Goal: Task Accomplishment & Management: Manage account settings

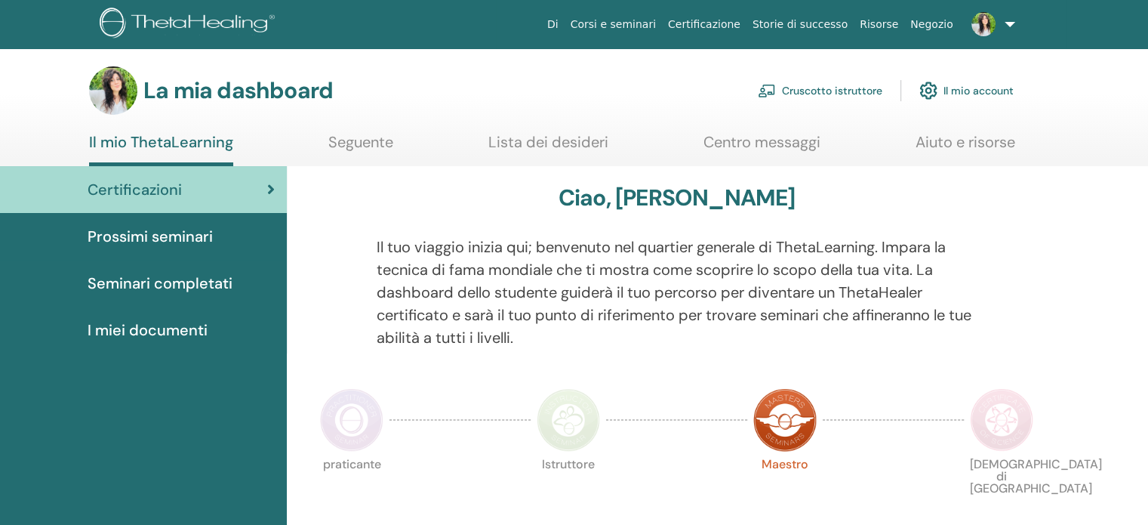
click at [154, 228] on font "Prossimi seminari" at bounding box center [150, 236] width 125 height 20
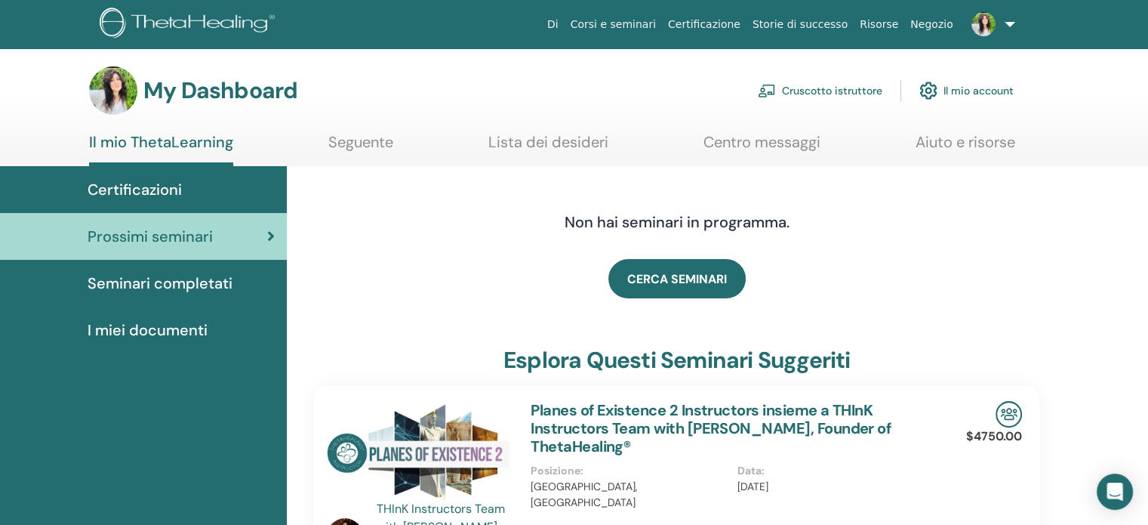
click at [827, 91] on link "Cruscotto istruttore" at bounding box center [820, 90] width 125 height 33
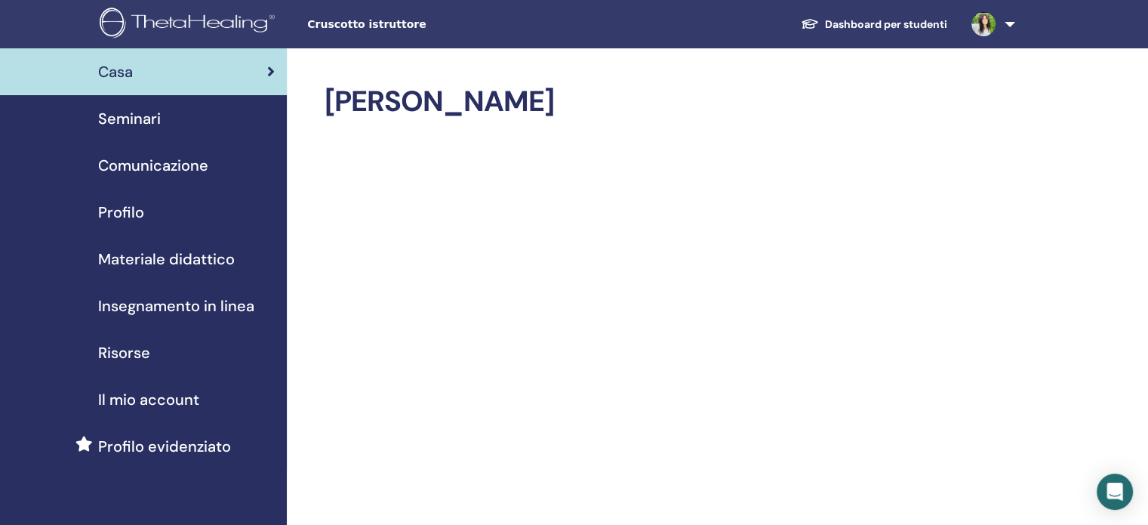
click at [147, 114] on span "Seminari" at bounding box center [129, 118] width 63 height 23
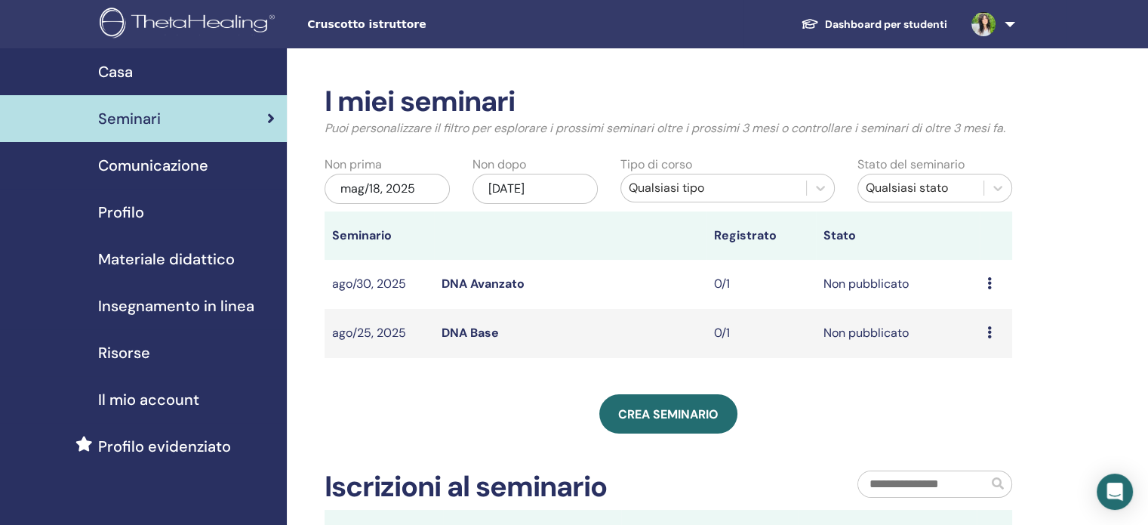
click at [991, 282] on icon at bounding box center [989, 283] width 5 height 12
click at [854, 287] on td "Non pubblicato" at bounding box center [898, 284] width 164 height 49
click at [465, 280] on link "DNA Avanzato" at bounding box center [483, 284] width 83 height 16
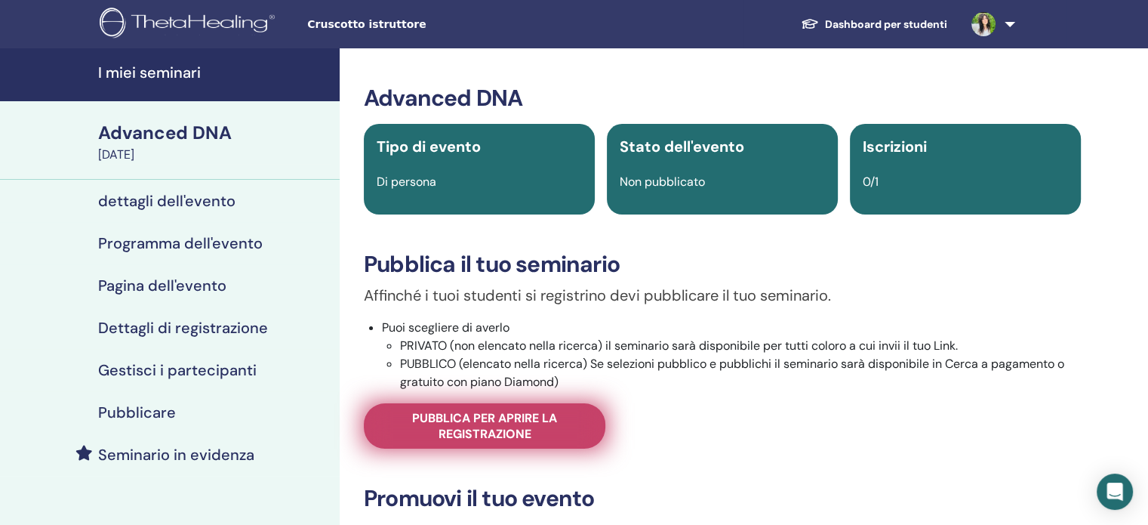
click at [492, 427] on span "Pubblica per aprire la registrazione" at bounding box center [485, 426] width 204 height 32
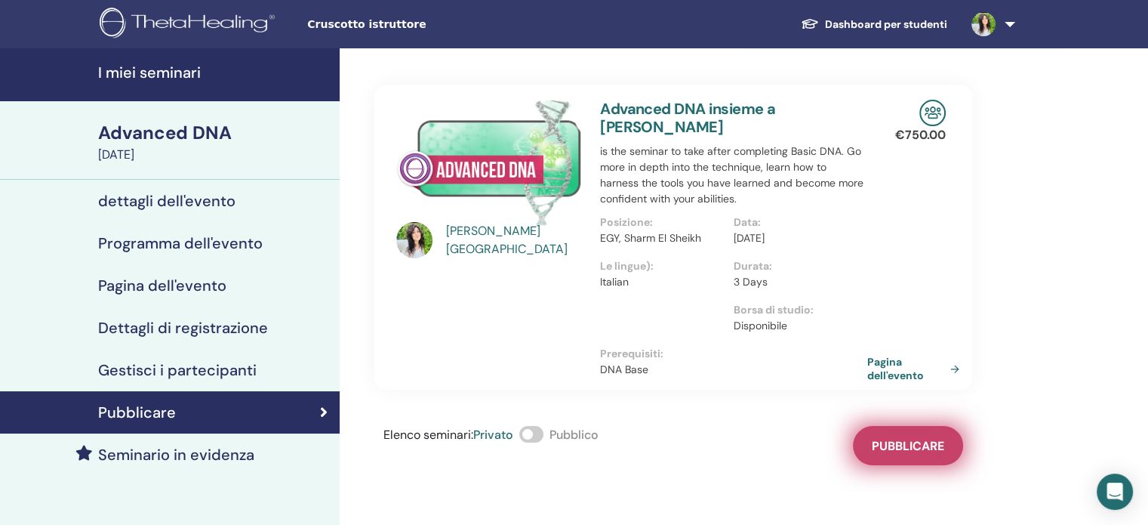
click at [910, 440] on span "Pubblicare" at bounding box center [908, 446] width 72 height 16
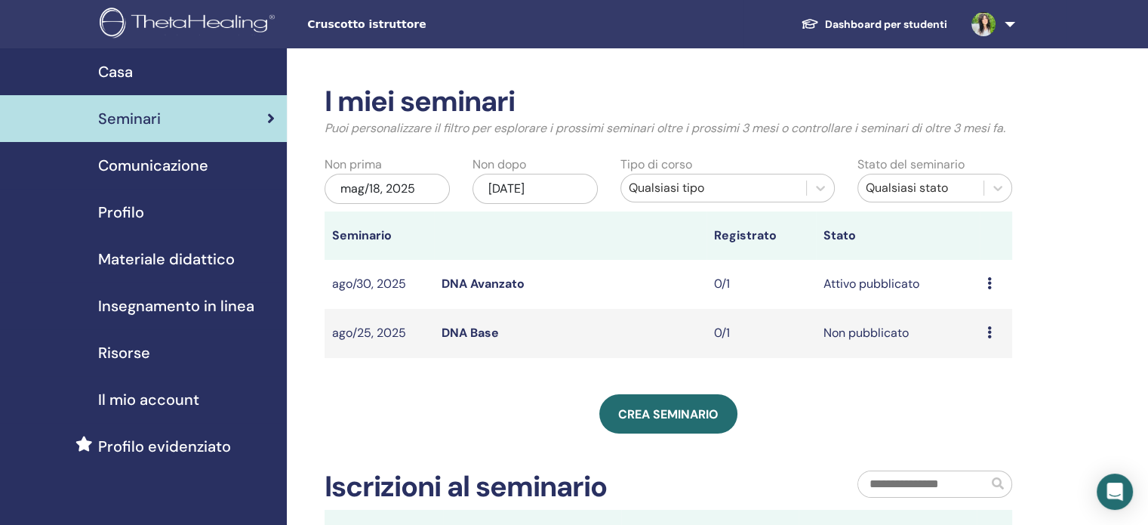
click at [870, 333] on td "Non pubblicato" at bounding box center [898, 333] width 164 height 49
click at [473, 328] on link "DNA Base" at bounding box center [470, 333] width 57 height 16
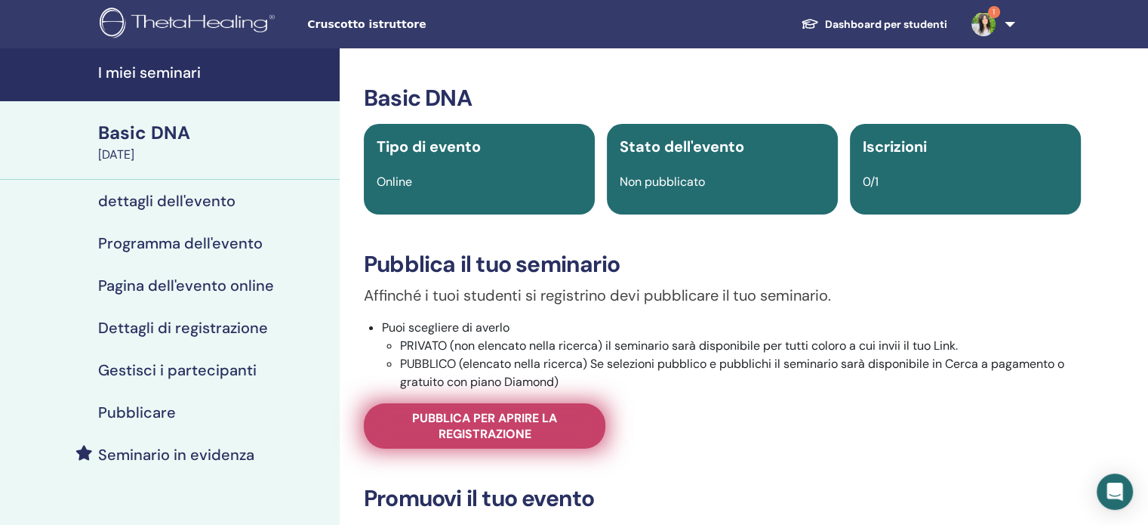
click at [502, 429] on span "Pubblica per aprire la registrazione" at bounding box center [485, 426] width 204 height 32
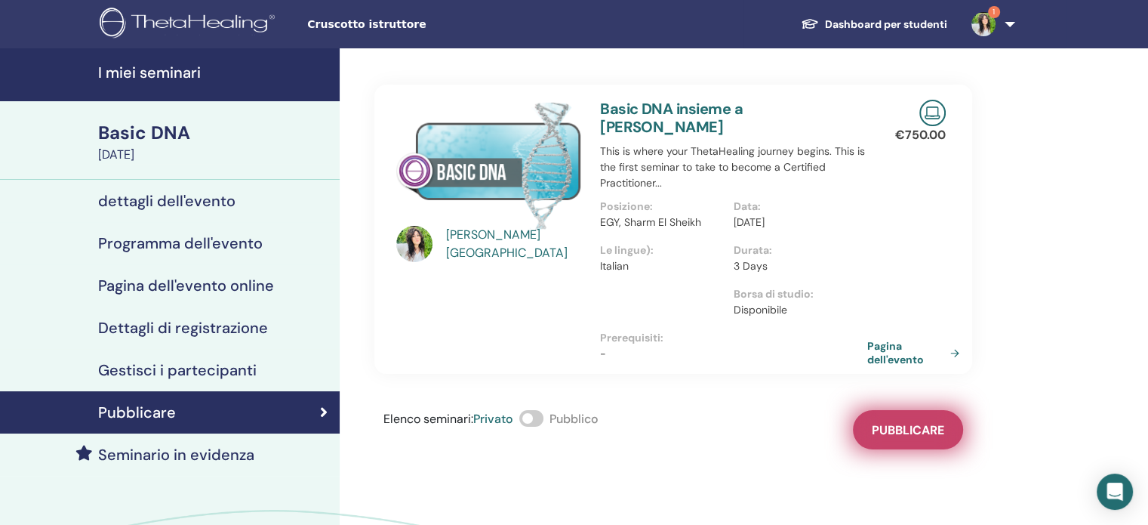
click at [921, 429] on span "Pubblicare" at bounding box center [908, 430] width 72 height 16
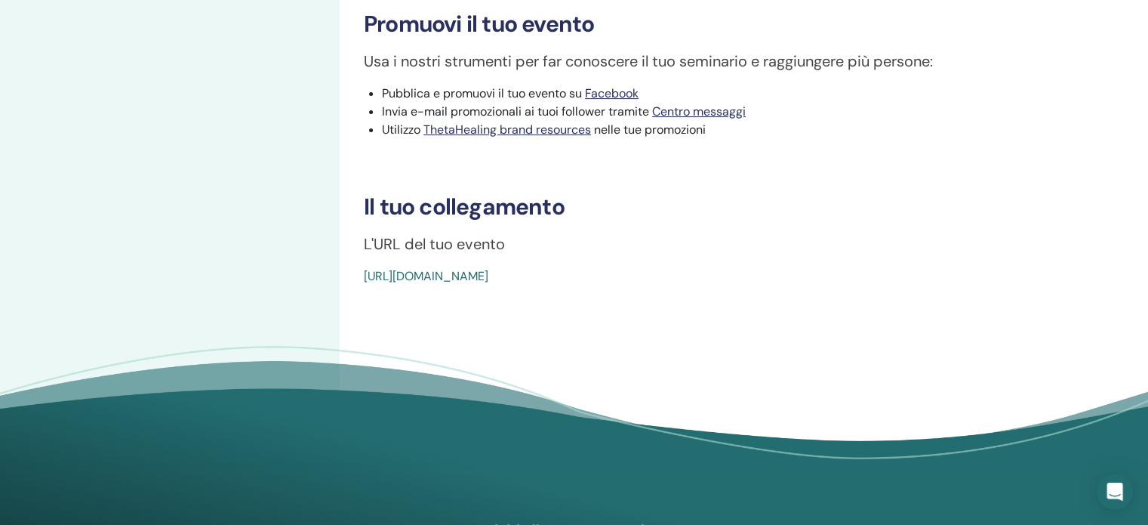
scroll to position [432, 0]
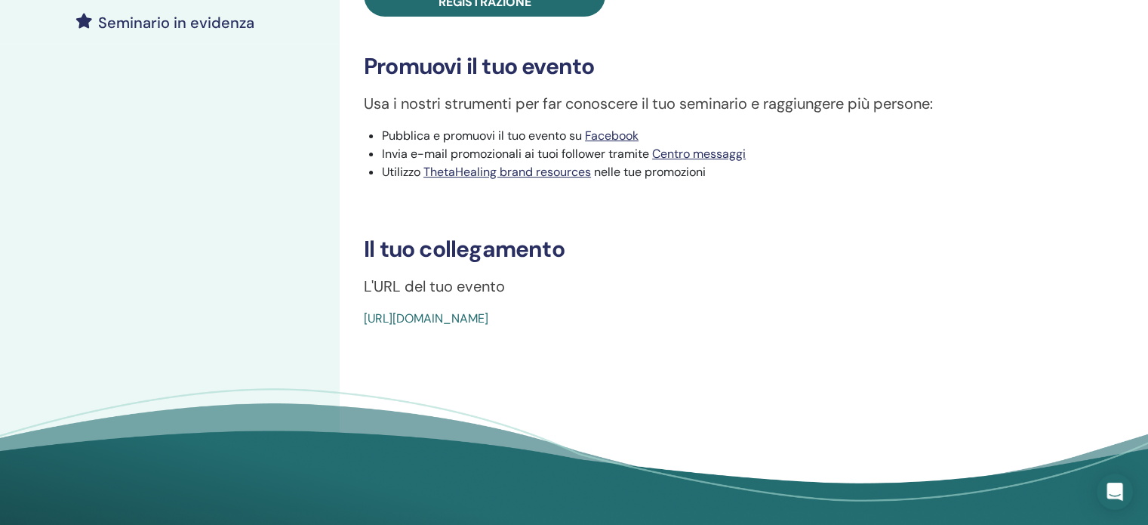
click at [363, 335] on div "Basic DNA Tipo di evento Online Stato dell'evento Non pubblicato Iscrizioni 0/1…" at bounding box center [723, 77] width 766 height 923
click at [377, 316] on link "[URL][DOMAIN_NAME]" at bounding box center [426, 318] width 125 height 16
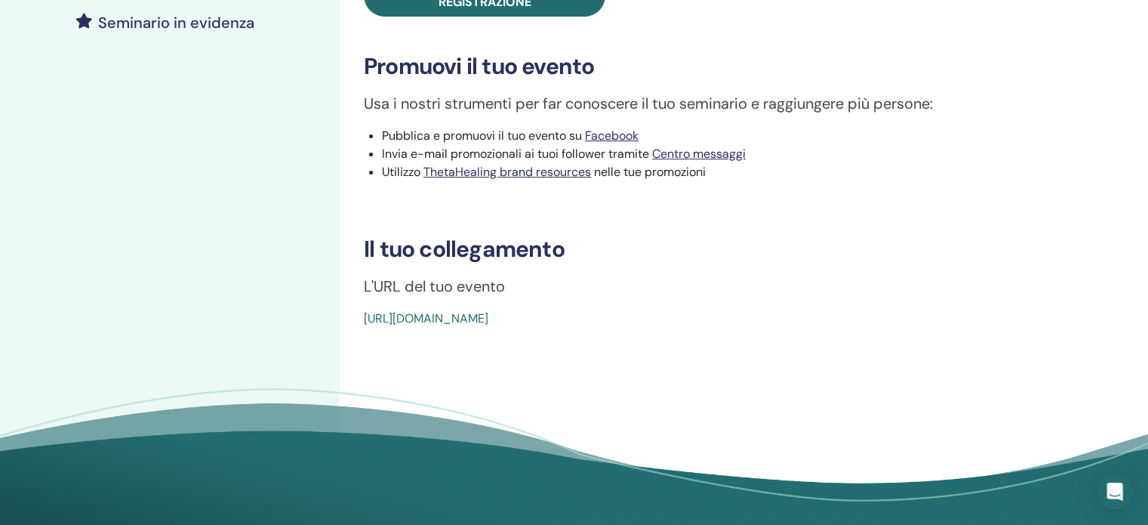
click at [377, 316] on link "[URL][DOMAIN_NAME]" at bounding box center [426, 318] width 125 height 16
click at [374, 313] on link "https://www.thetahealing.com/seminar-374964-details.html" at bounding box center [426, 318] width 125 height 16
click at [368, 313] on link "https://www.thetahealing.com/seminar-374964-details.html" at bounding box center [426, 318] width 125 height 16
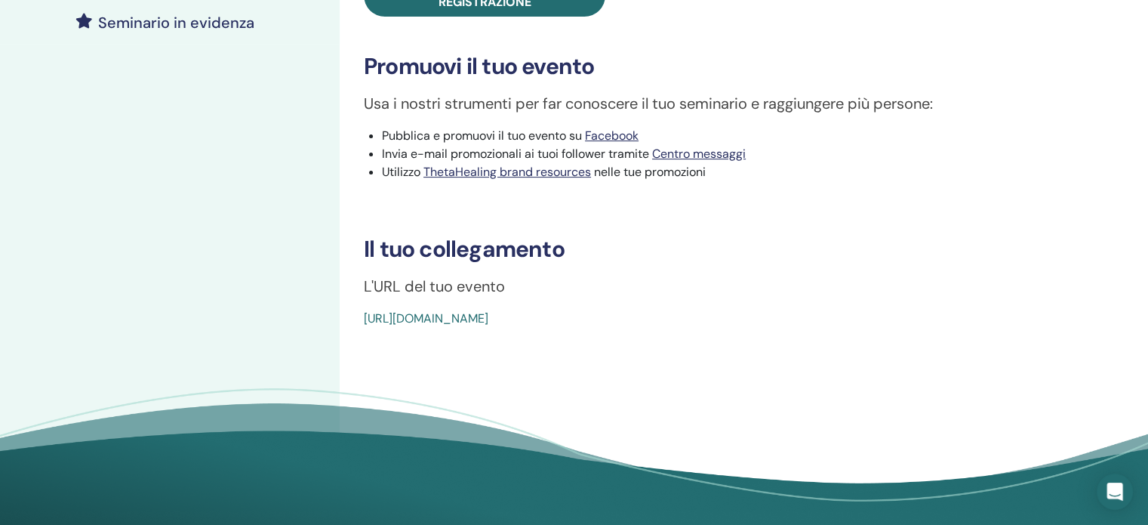
drag, startPoint x: 368, startPoint y: 313, endPoint x: 421, endPoint y: 295, distance: 56.6
click at [269, 283] on div "I miei seminari Basic DNA August 25, 2025 dettagli dell'evento Programma dell'e…" at bounding box center [170, 77] width 340 height 923
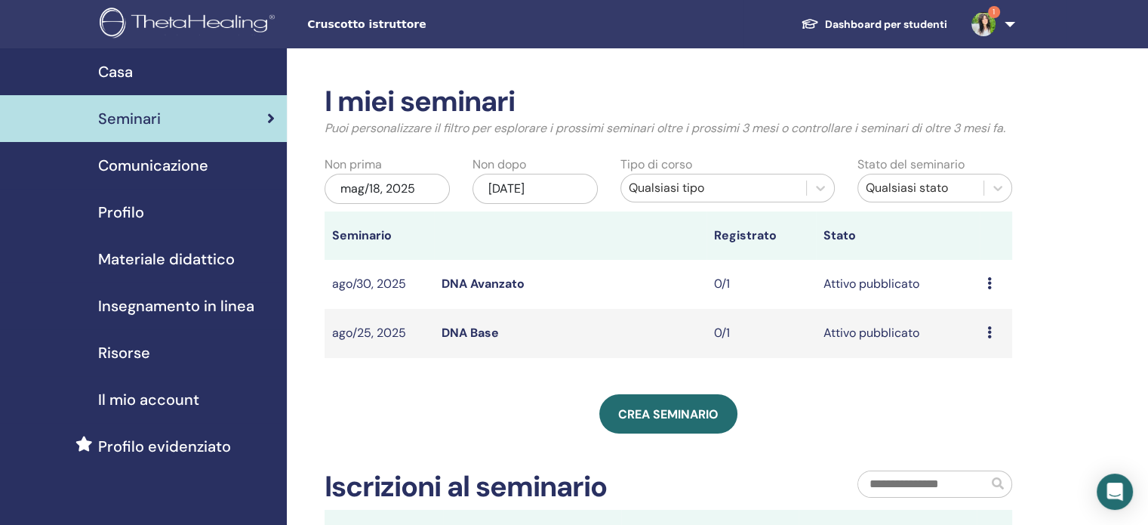
click at [474, 283] on link "DNA Avanzato" at bounding box center [483, 284] width 83 height 16
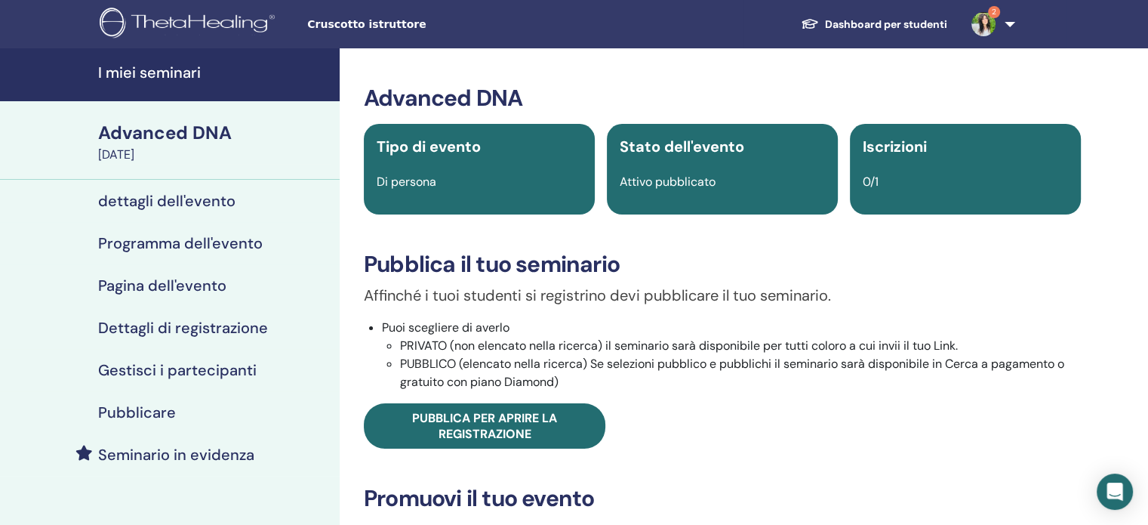
click at [741, 443] on div "Affinché i tuoi studenti si registrino devi pubblicare il tuo seminario. Puoi s…" at bounding box center [723, 366] width 740 height 165
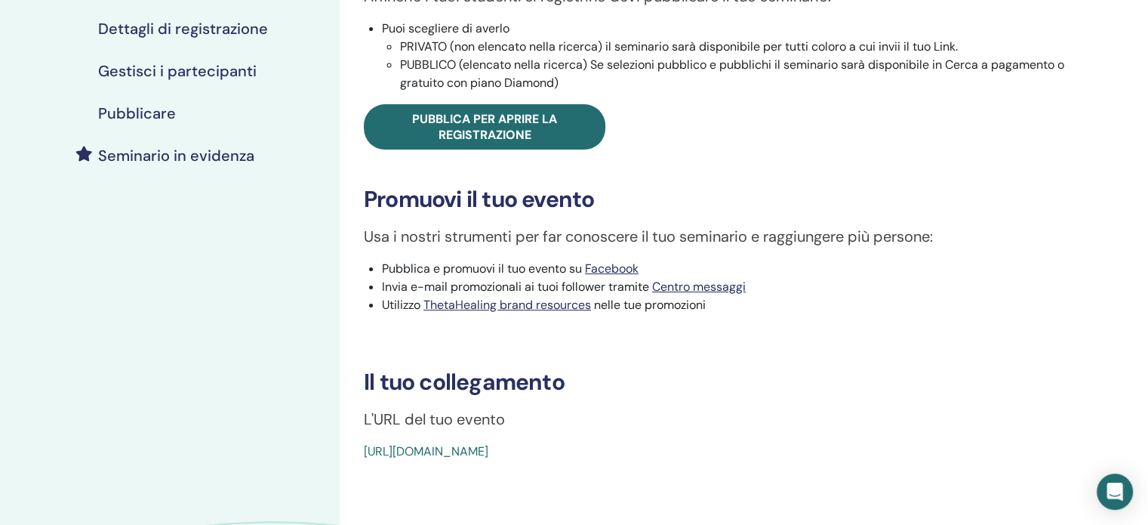
scroll to position [332, 0]
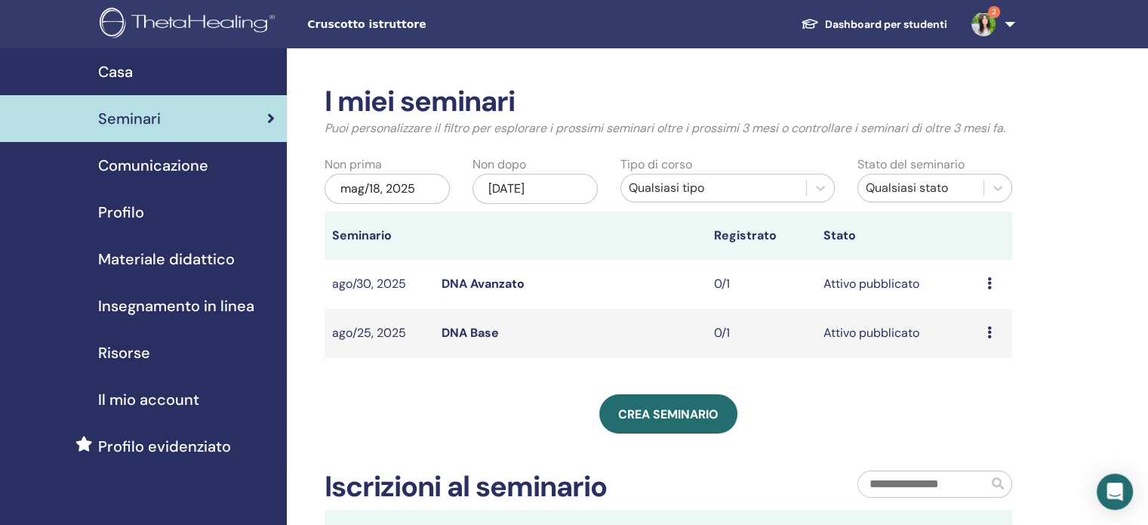
click at [473, 328] on link "DNA Base" at bounding box center [470, 333] width 57 height 16
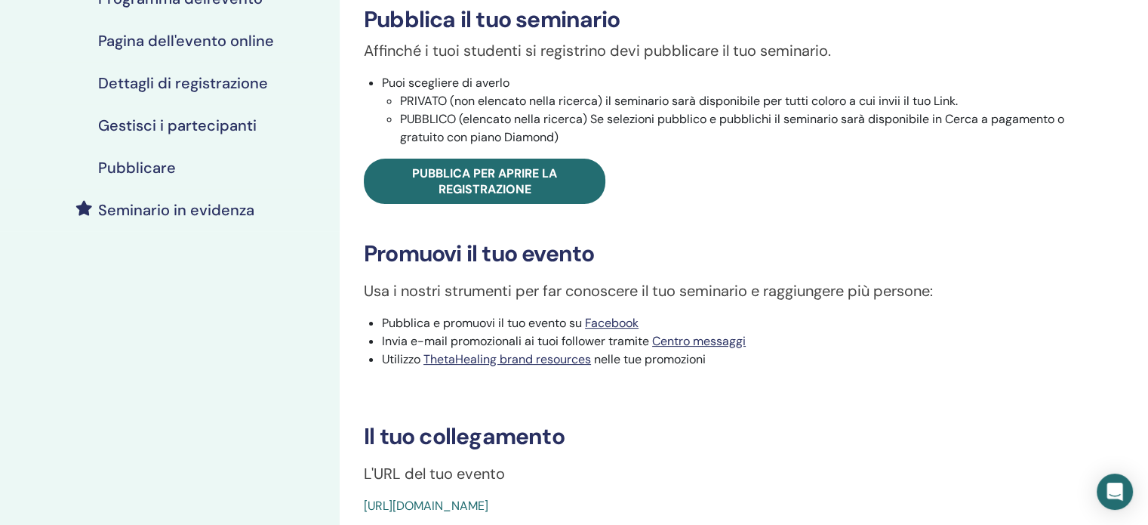
scroll to position [272, 0]
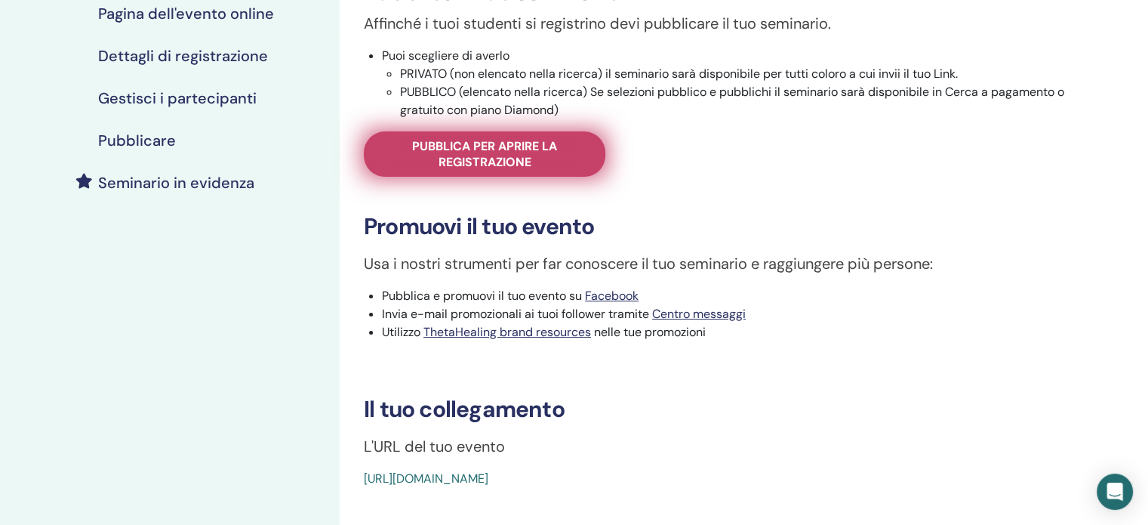
click at [501, 157] on span "Pubblica per aprire la registrazione" at bounding box center [485, 154] width 204 height 32
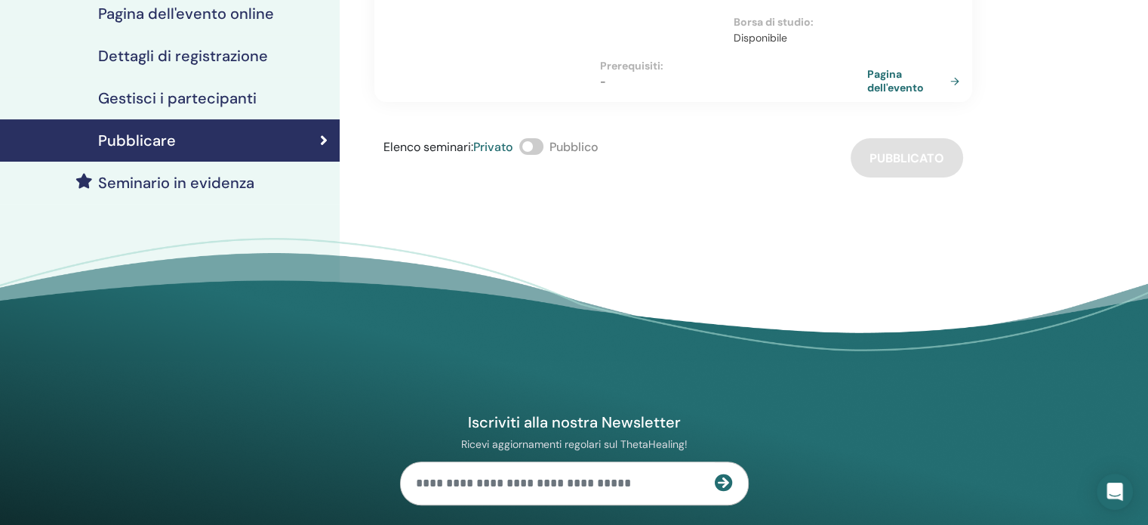
click at [667, 277] on footer "Iscriviti alla nostra Newsletter Ricevi aggiornamenti regolari sul ThetaHealing…" at bounding box center [574, 497] width 1148 height 518
click at [906, 80] on link "Pagina dell'evento" at bounding box center [919, 80] width 98 height 27
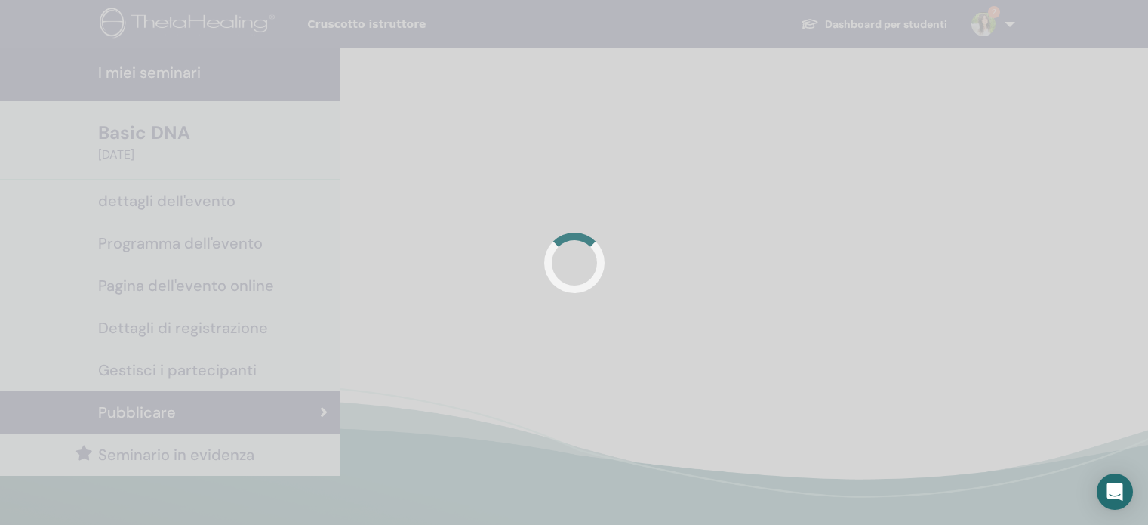
scroll to position [272, 0]
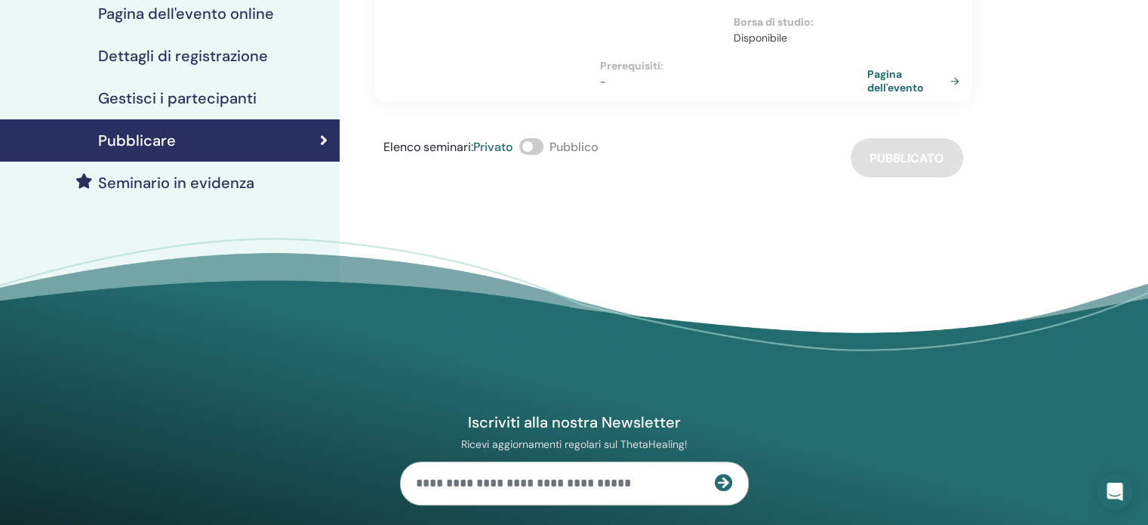
click at [400, 217] on div "MARIA CARMELA SALERNO Basic DNA insieme a MARIA CARMELA SALERNO This is where y…" at bounding box center [723, 83] width 766 height 612
click at [535, 147] on span at bounding box center [531, 146] width 24 height 17
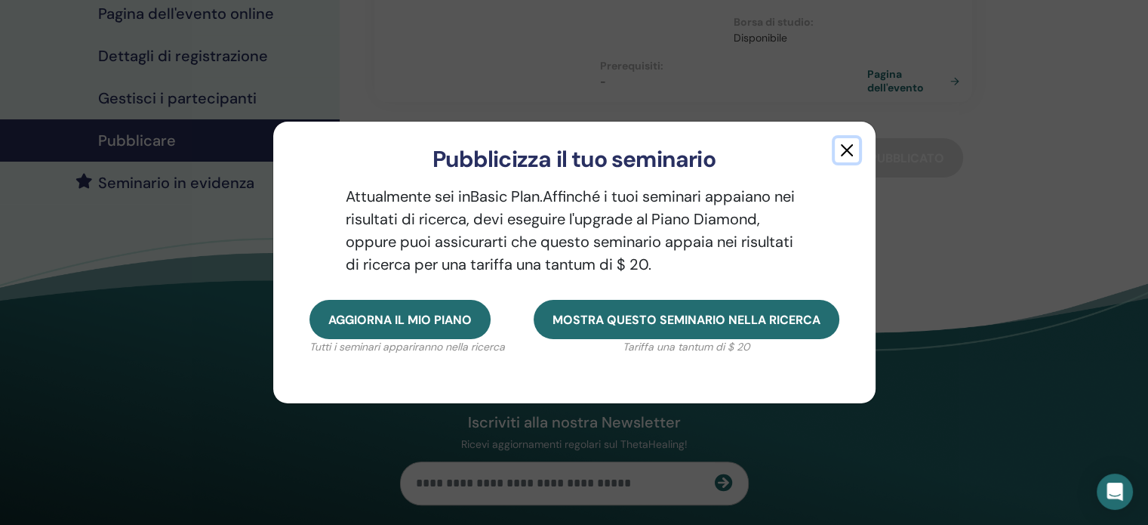
click at [849, 146] on button "button" at bounding box center [847, 150] width 24 height 24
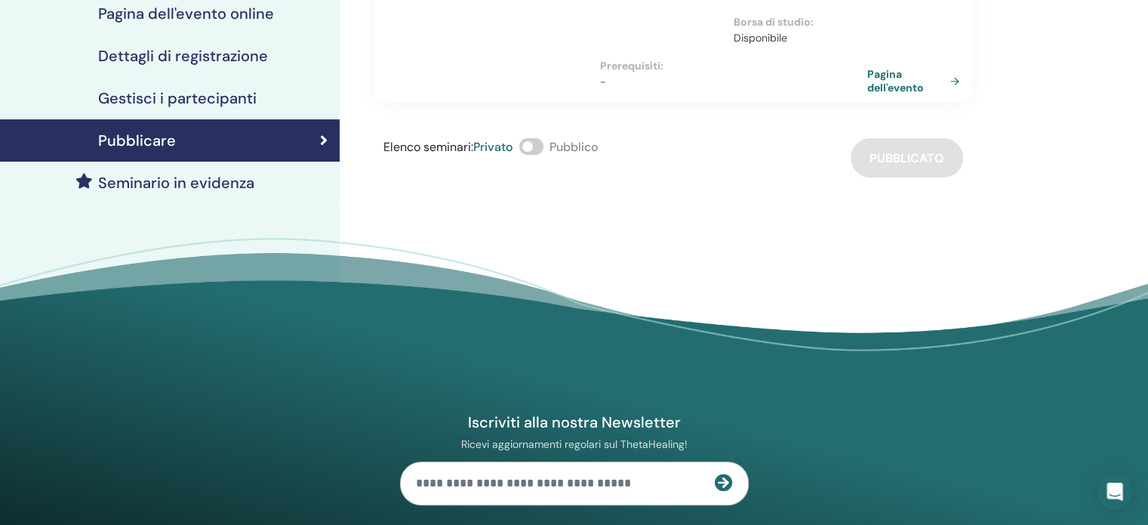
click at [498, 252] on footer "Iscriviti alla nostra Newsletter Ricevi aggiornamenti regolari sul ThetaHealing…" at bounding box center [574, 497] width 1148 height 518
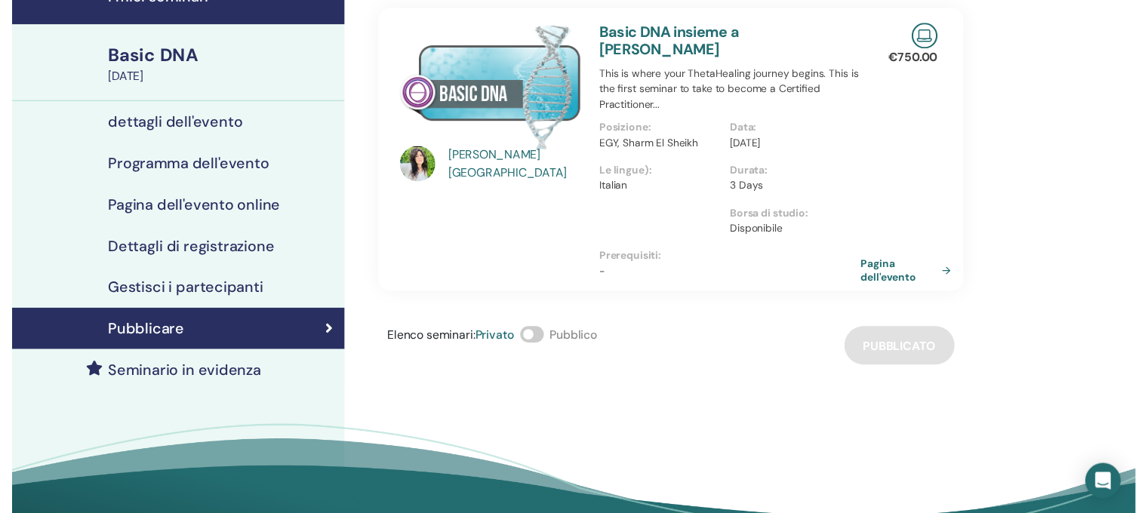
scroll to position [0, 0]
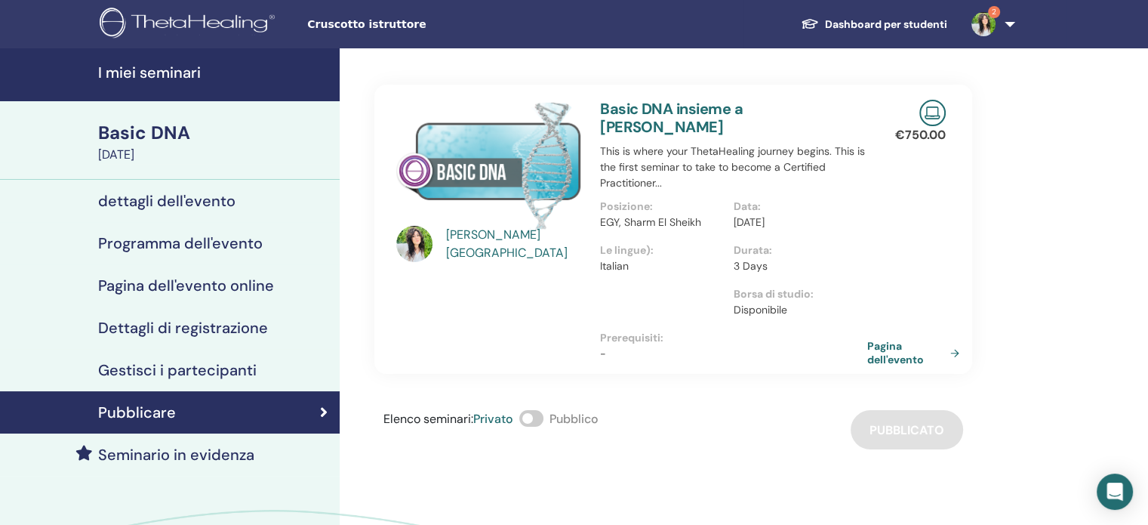
click at [196, 322] on h4 "Dettagli di registrazione" at bounding box center [183, 328] width 170 height 18
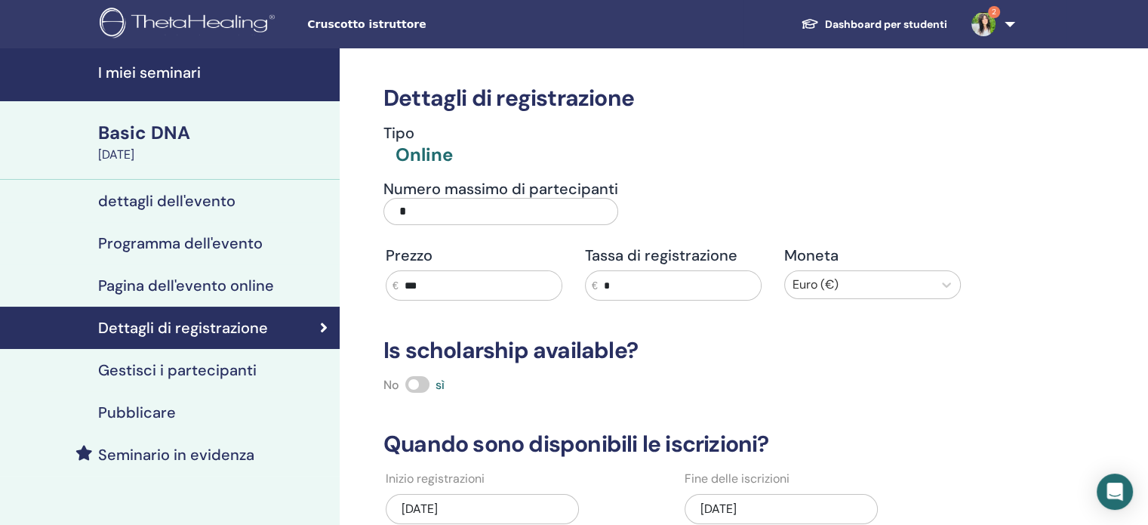
click at [167, 365] on h4 "Gestisci i partecipanti" at bounding box center [177, 370] width 159 height 18
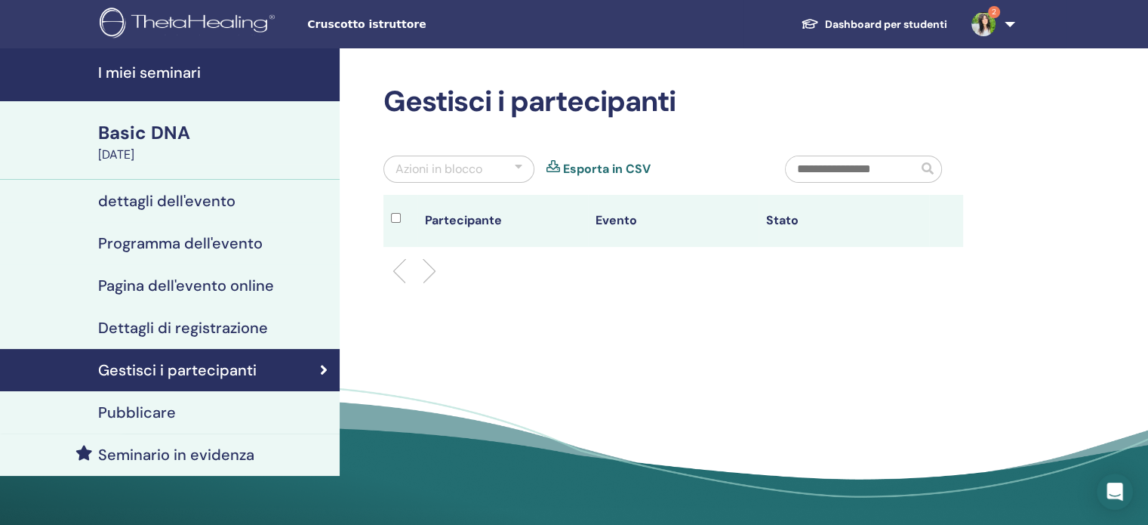
click at [148, 407] on h4 "Pubblicare" at bounding box center [137, 412] width 78 height 18
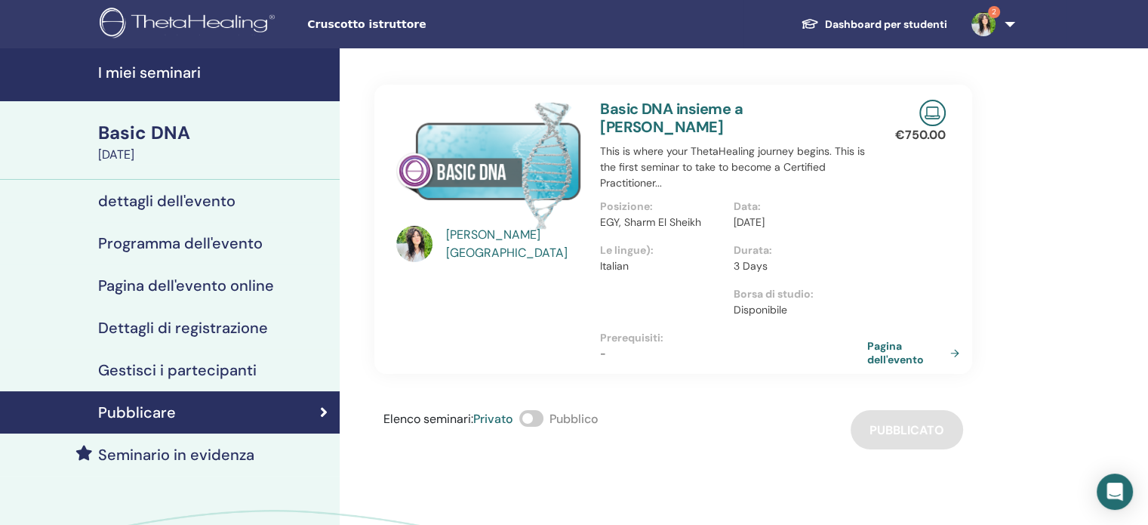
click at [133, 454] on h4 "Seminario in evidenza" at bounding box center [176, 454] width 156 height 18
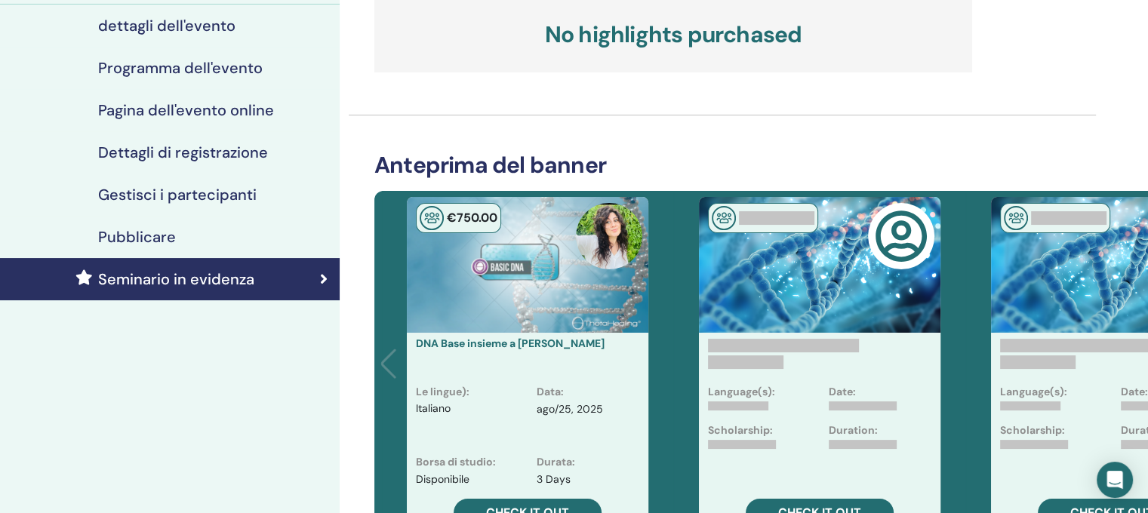
scroll to position [332, 0]
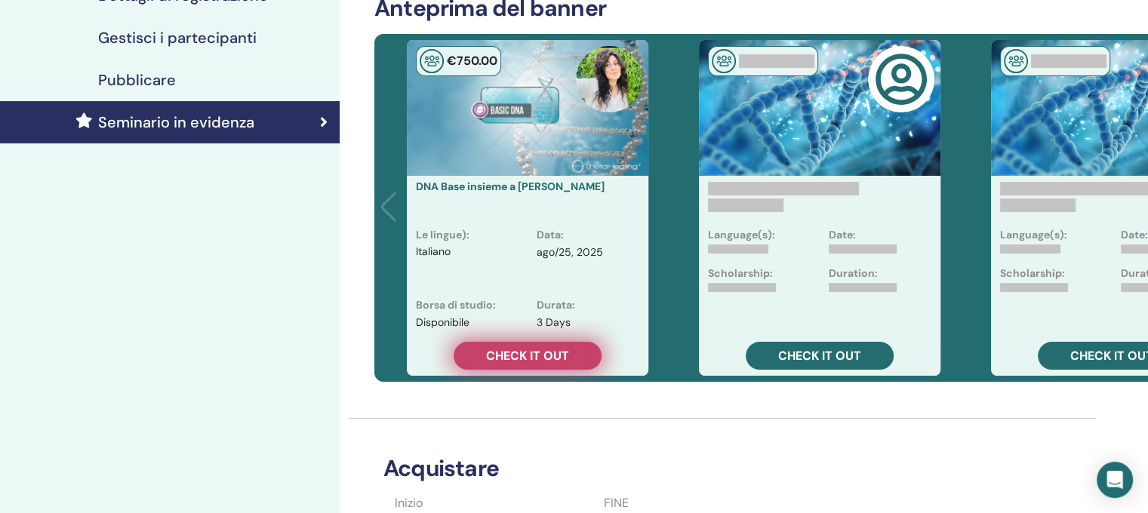
click at [541, 361] on span "Check it out" at bounding box center [527, 356] width 83 height 16
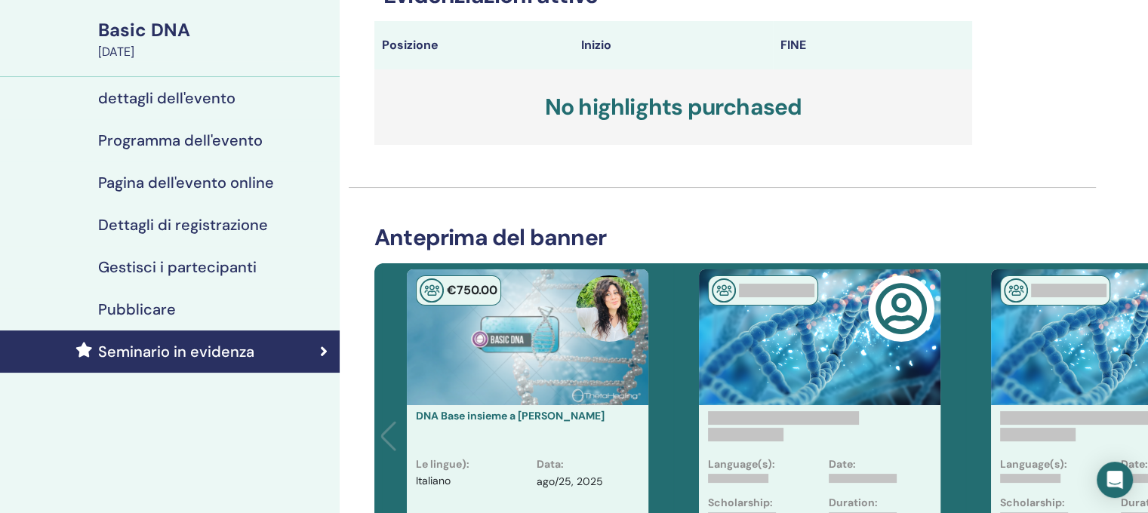
scroll to position [94, 0]
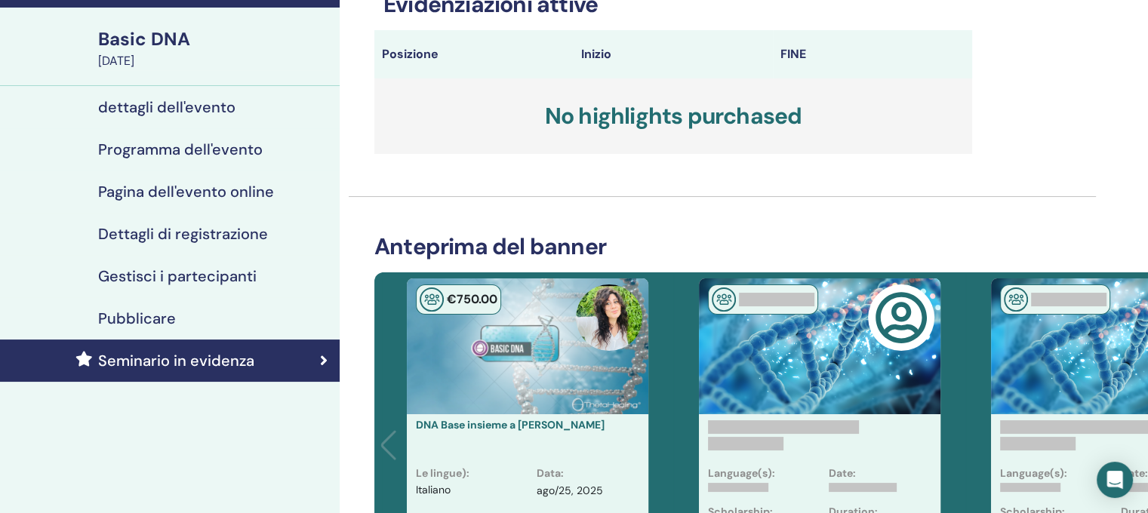
click at [541, 361] on div "€ 750 .00" at bounding box center [528, 347] width 242 height 136
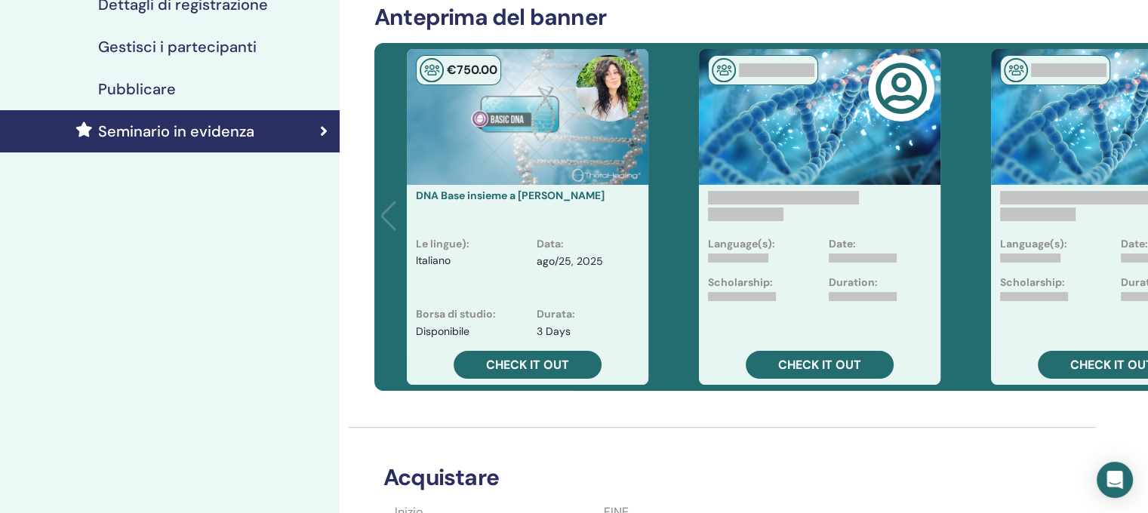
scroll to position [332, 0]
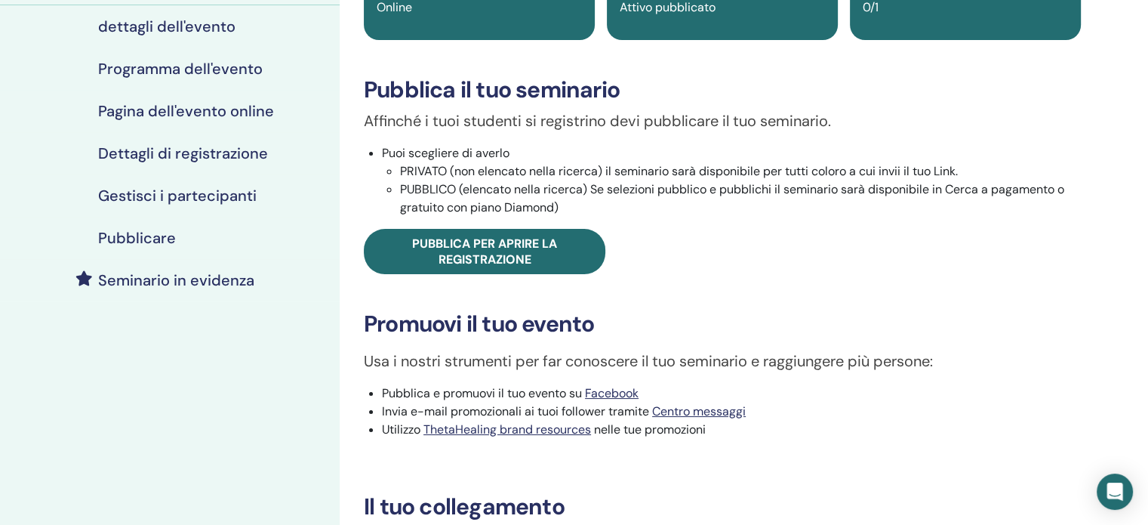
scroll to position [257, 0]
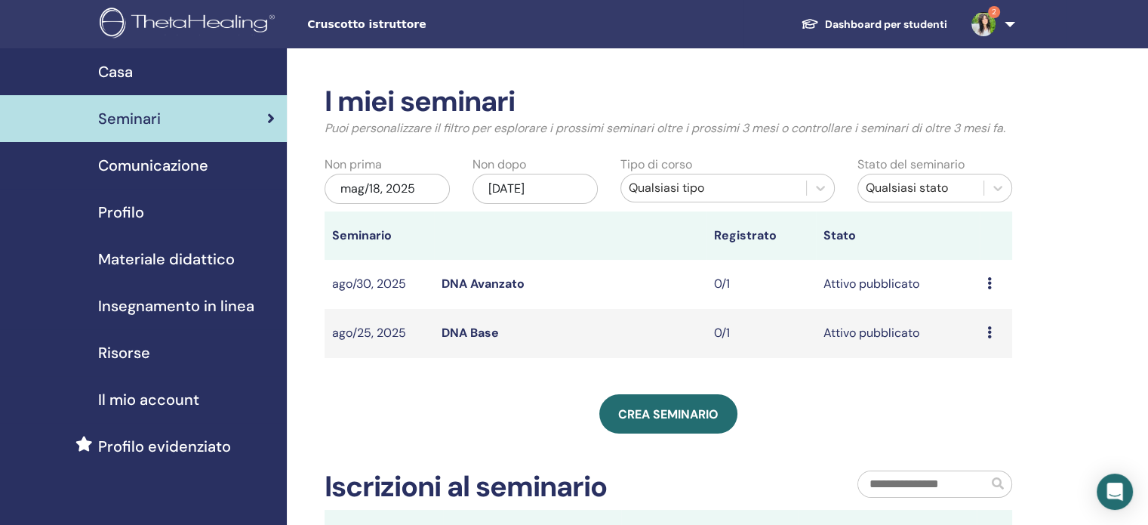
click at [456, 325] on link "DNA Base" at bounding box center [470, 333] width 57 height 16
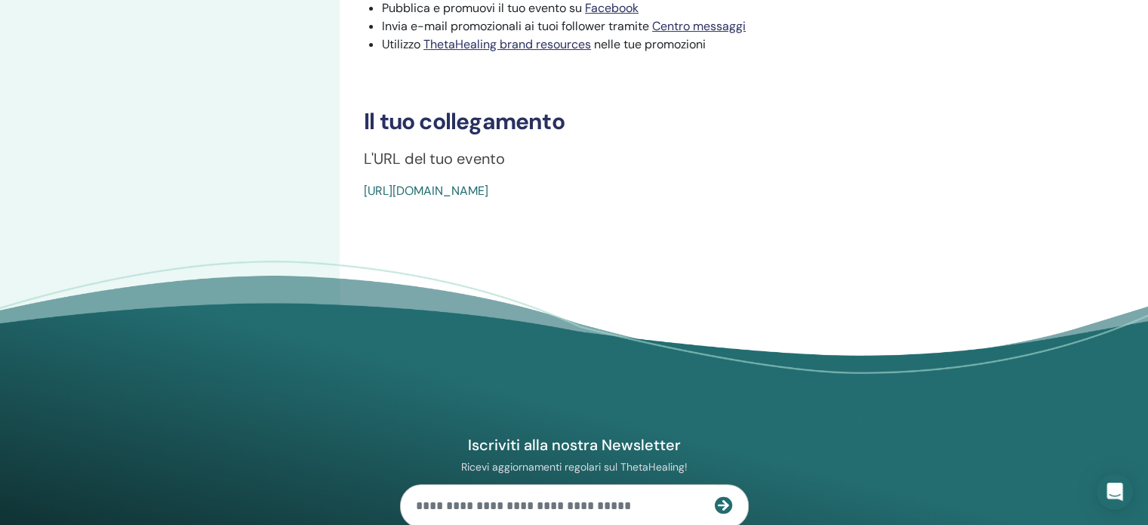
scroll to position [513, 0]
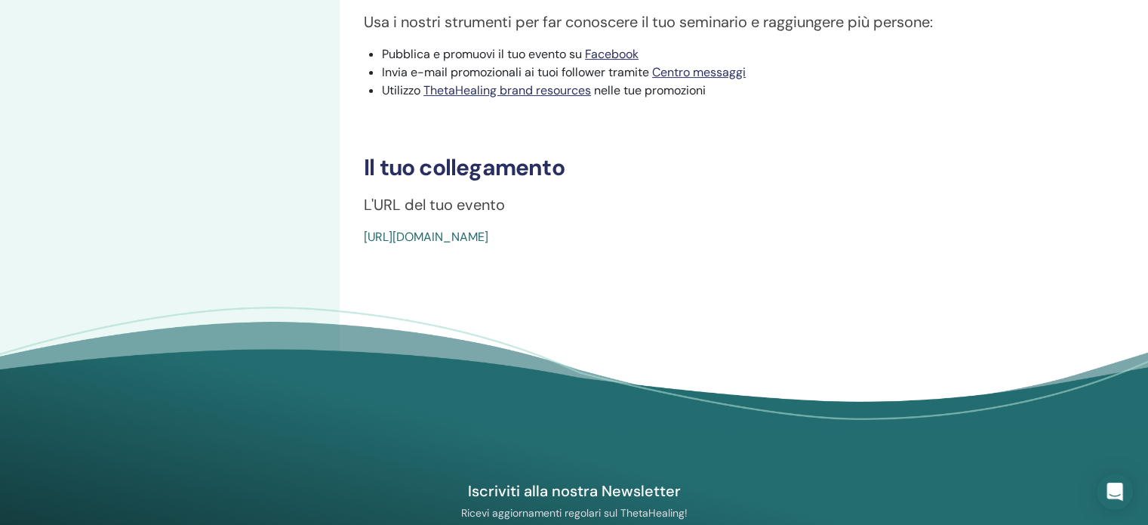
click at [488, 240] on link "[URL][DOMAIN_NAME]" at bounding box center [426, 237] width 125 height 16
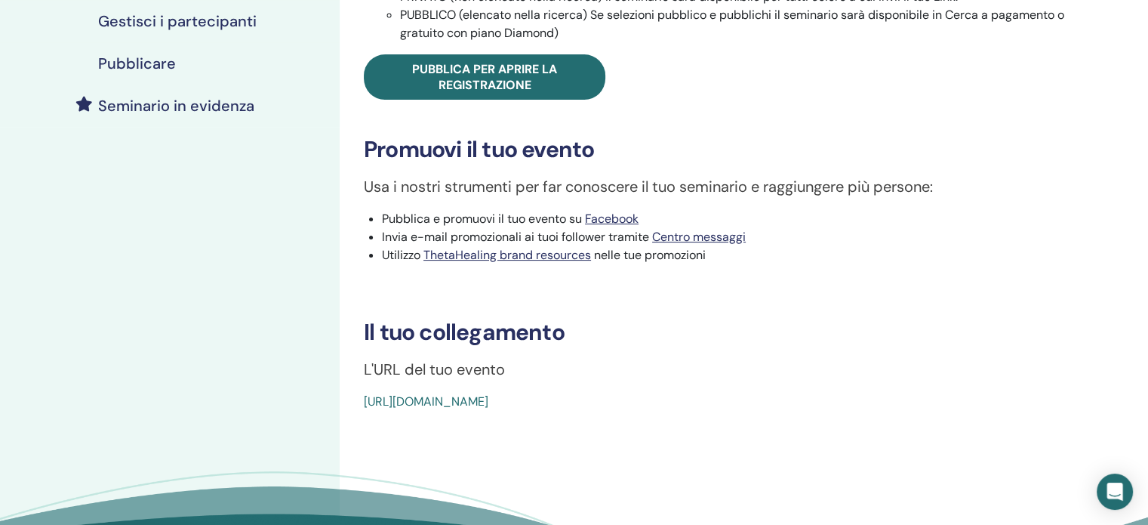
scroll to position [359, 0]
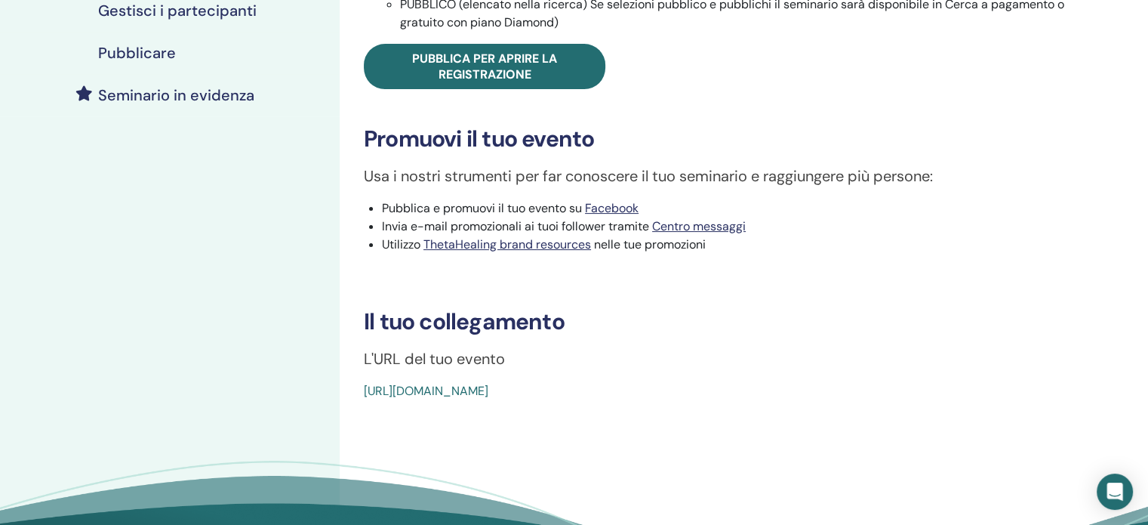
click at [800, 140] on h3 "Promuovi il tuo evento" at bounding box center [722, 138] width 717 height 27
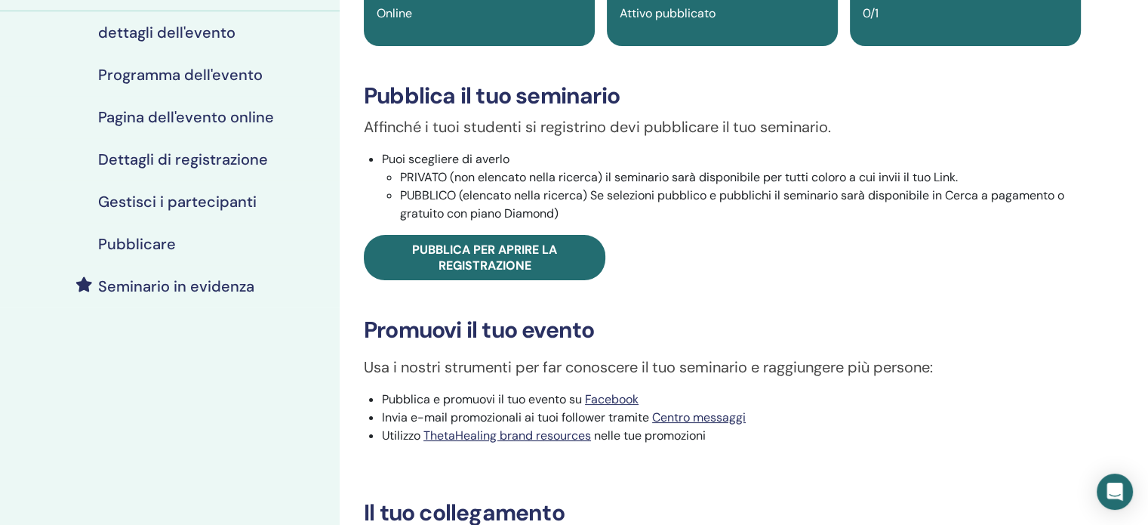
scroll to position [0, 0]
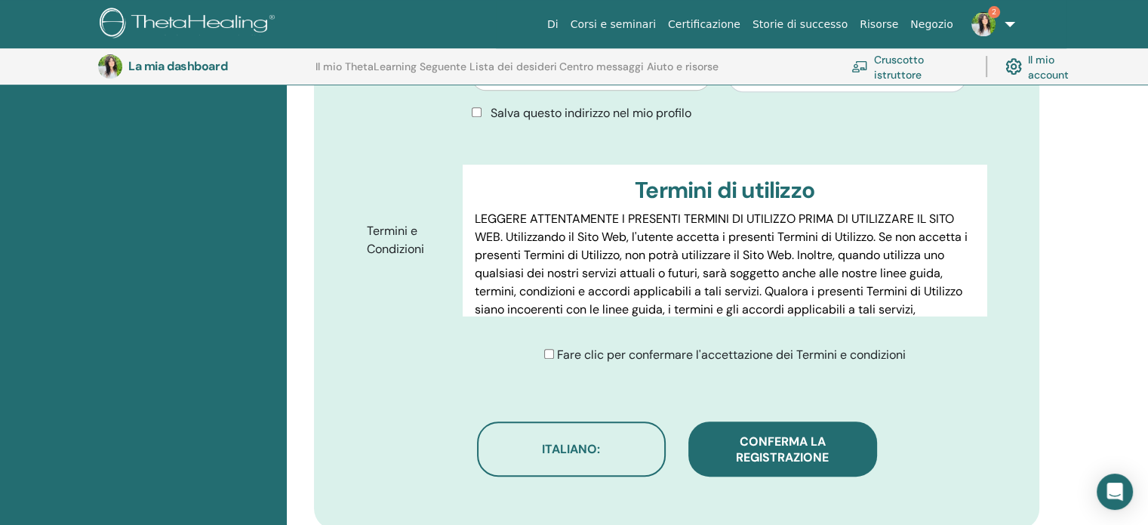
scroll to position [701, 0]
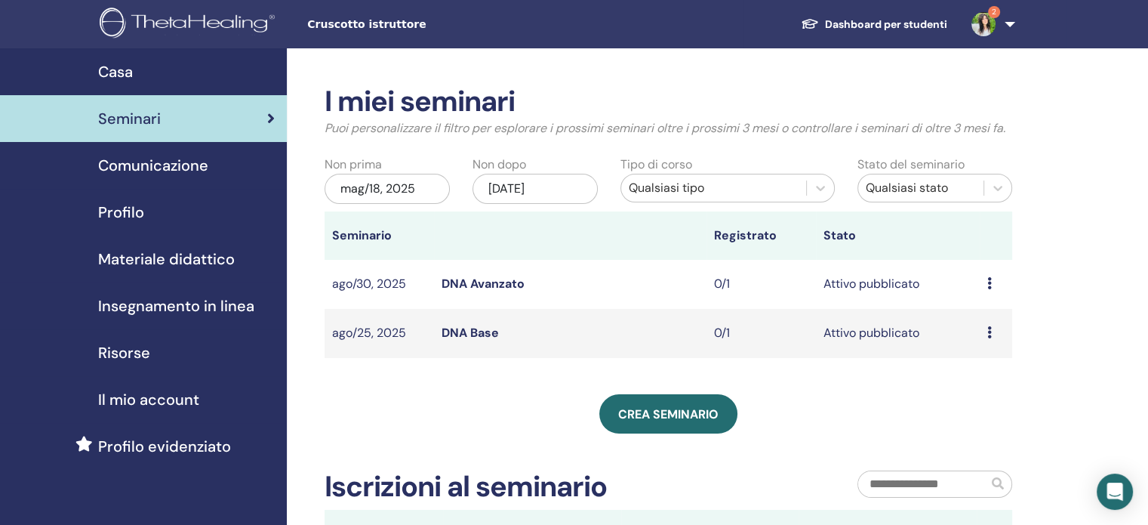
click at [994, 281] on div "Anteprima Modificare Partecipanti Annulla" at bounding box center [995, 284] width 17 height 18
click at [987, 336] on link "Partecipanti" at bounding box center [988, 339] width 68 height 16
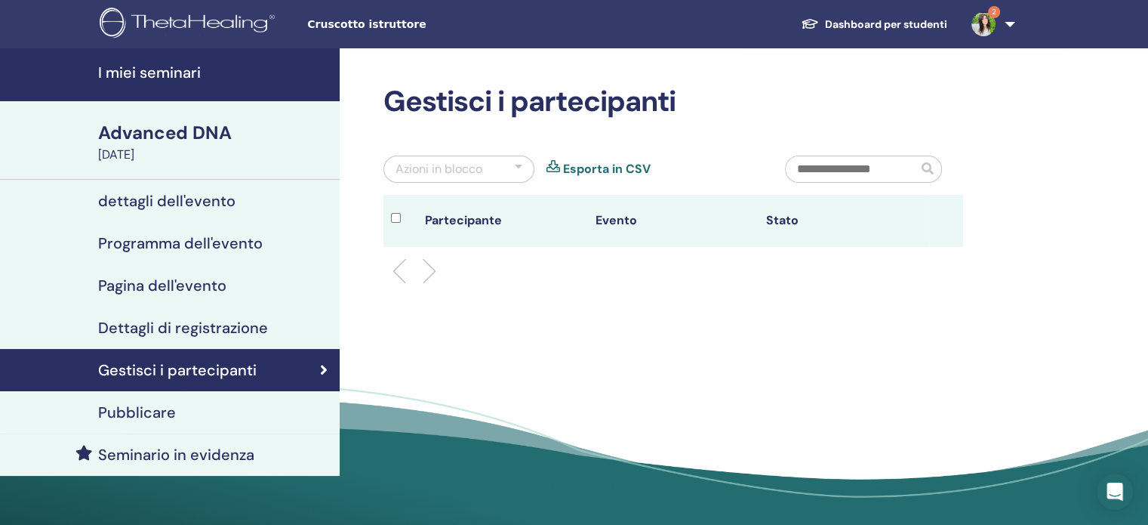
click at [147, 408] on h4 "Pubblicare" at bounding box center [137, 412] width 78 height 18
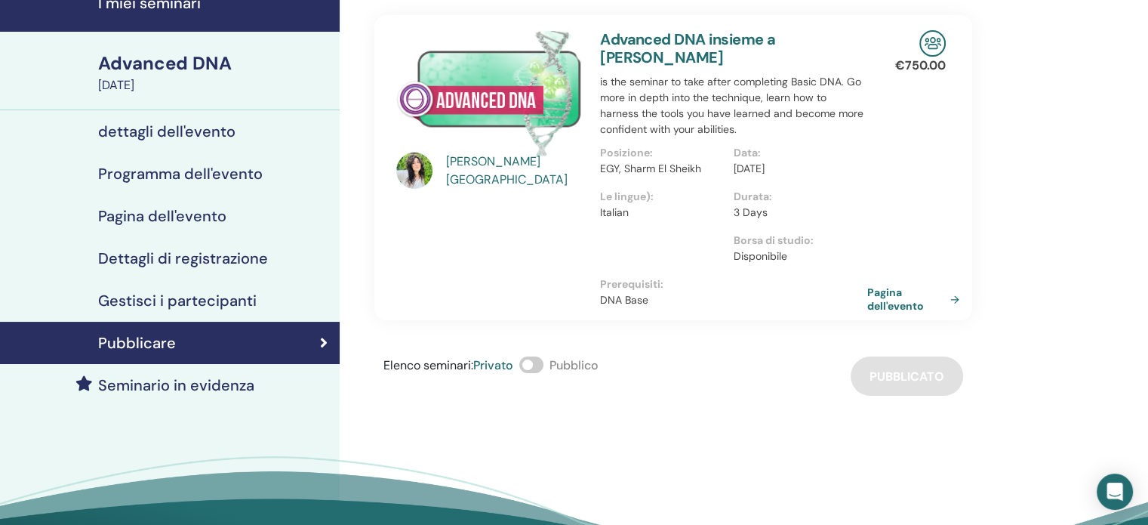
scroll to position [60, 0]
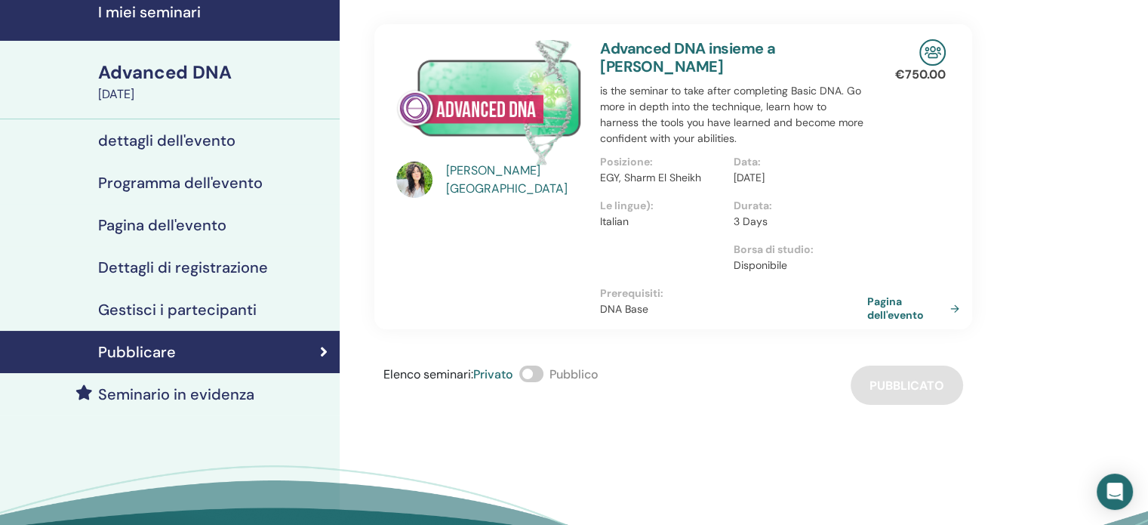
click at [531, 374] on span at bounding box center [531, 373] width 24 height 17
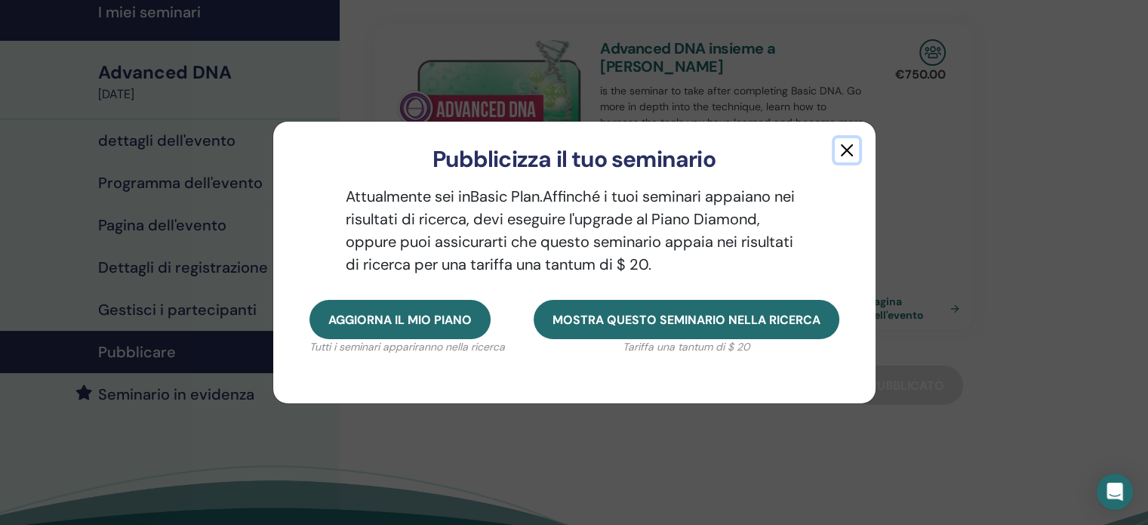
click at [846, 146] on button "button" at bounding box center [847, 150] width 24 height 24
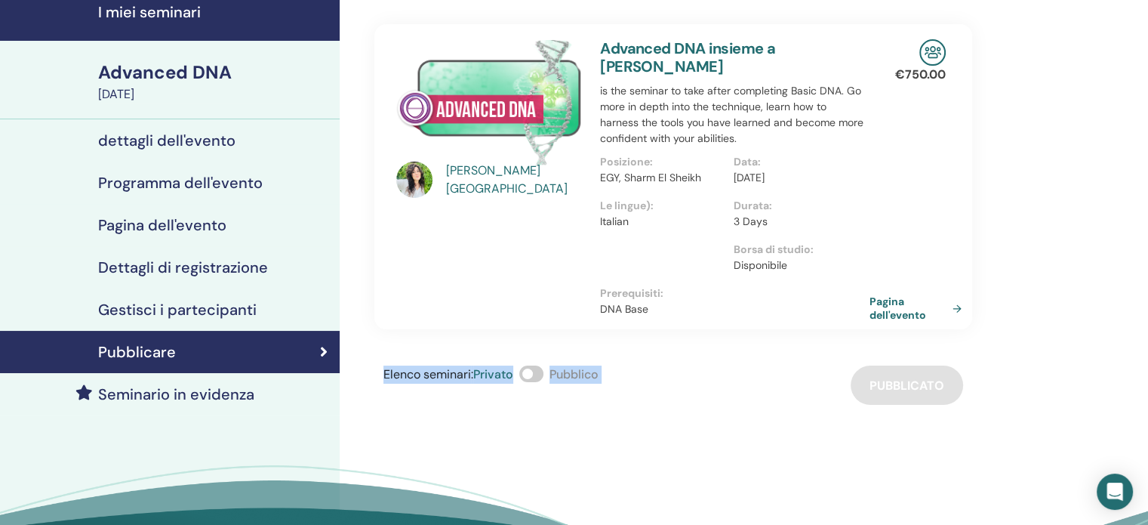
drag, startPoint x: 724, startPoint y: 470, endPoint x: 874, endPoint y: 298, distance: 227.9
click at [874, 298] on body "Cruscotto istruttore Dashboard per studenti 2 MS MARIA CARMELA SALERNO Il mio T…" at bounding box center [574, 202] width 1148 height 525
click at [874, 298] on link "Pagina dell'evento" at bounding box center [919, 307] width 98 height 27
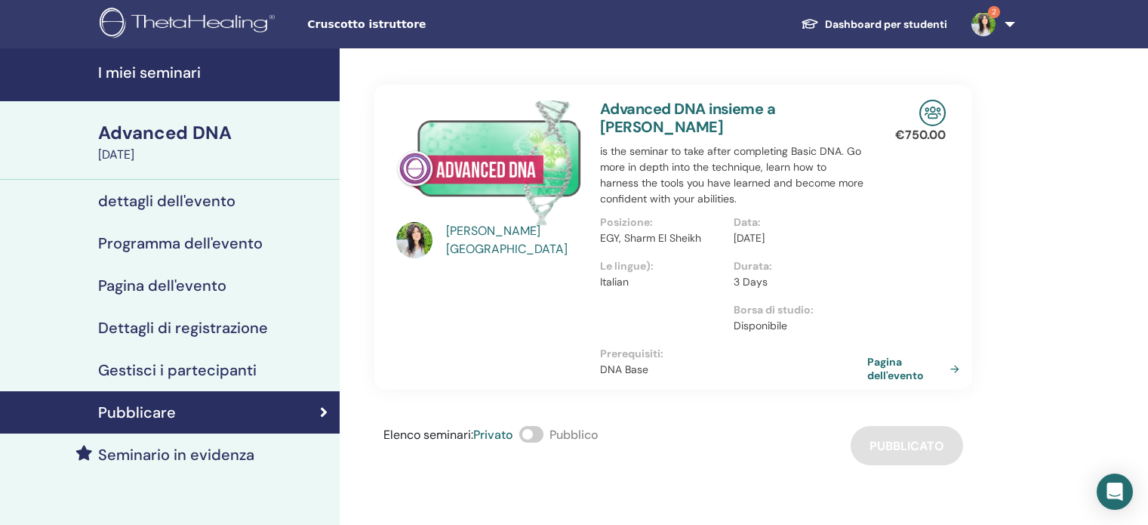
scroll to position [60, 0]
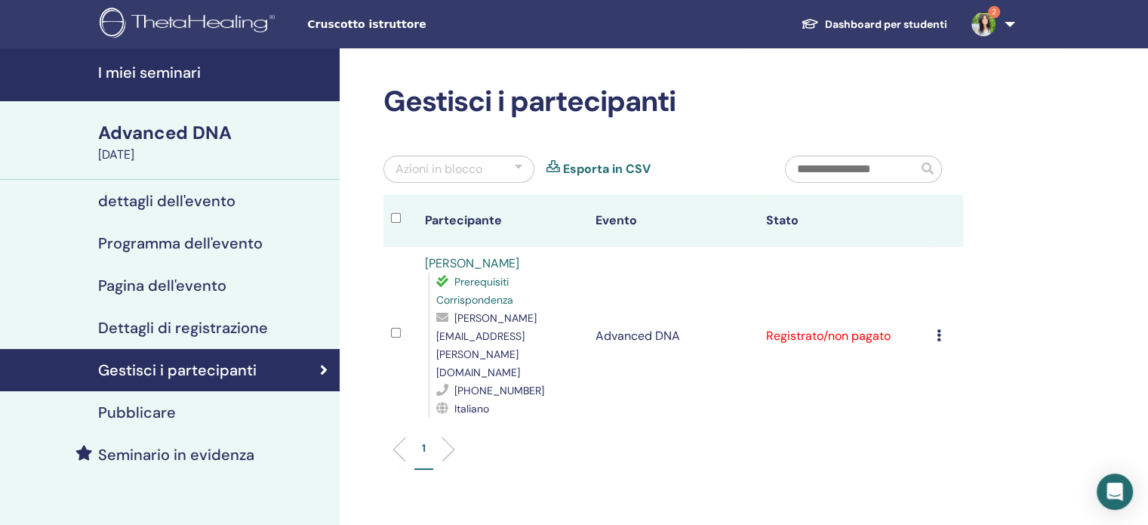
click at [944, 327] on div "Annulla registrazione Non autocertificare Contrassegna come pagato Contrassegna…" at bounding box center [946, 336] width 19 height 18
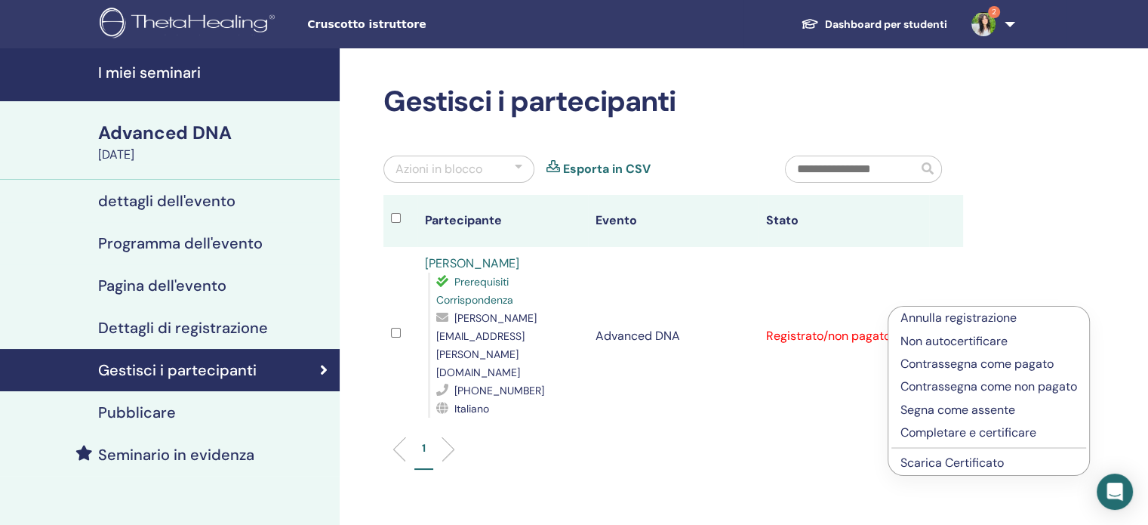
click at [973, 367] on p "Contrassegna come pagato" at bounding box center [989, 364] width 177 height 18
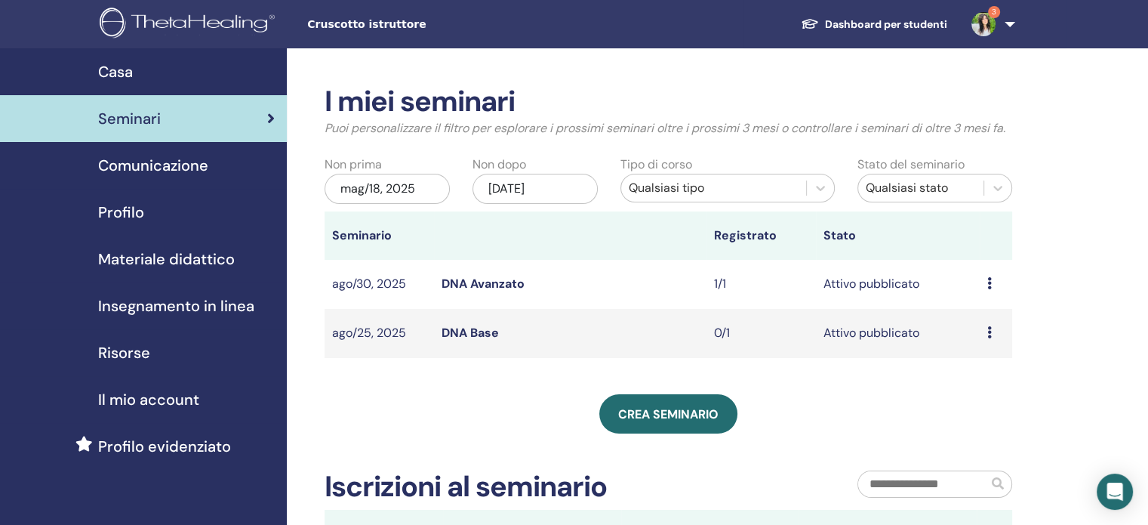
click at [466, 334] on link "DNA Base" at bounding box center [470, 333] width 57 height 16
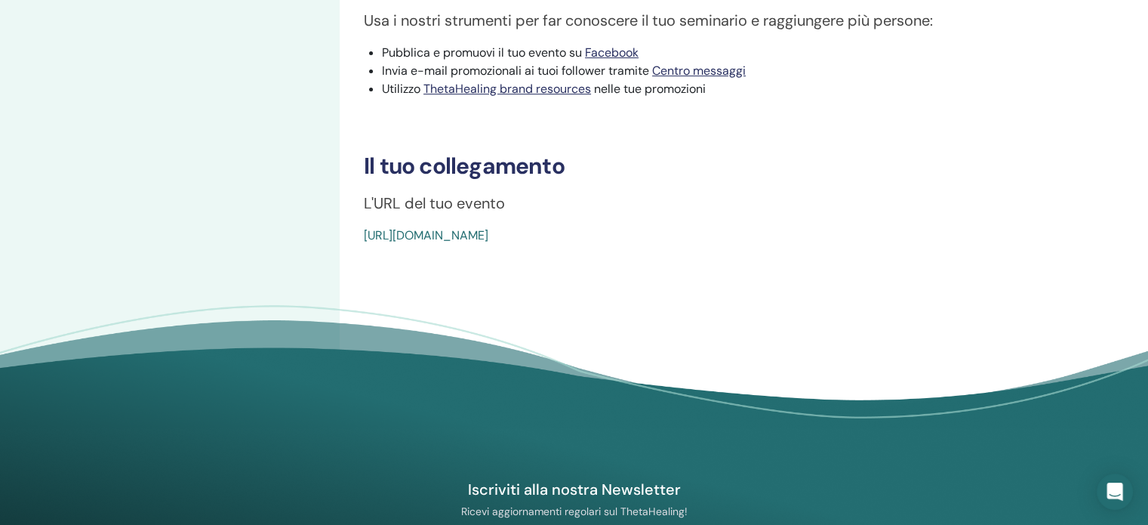
scroll to position [513, 0]
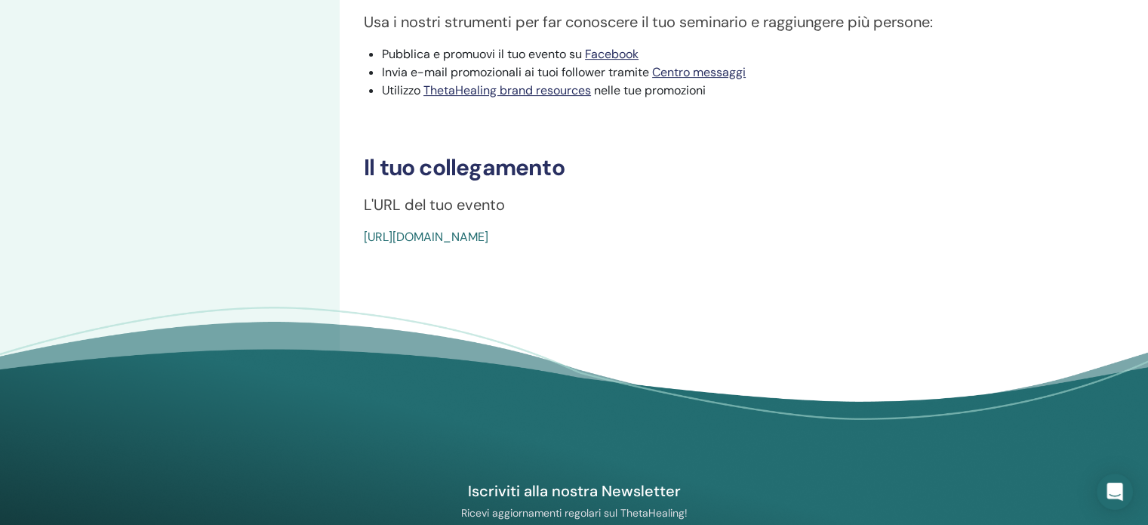
click at [482, 238] on link "[URL][DOMAIN_NAME]" at bounding box center [426, 237] width 125 height 16
